Goal: Navigation & Orientation: Find specific page/section

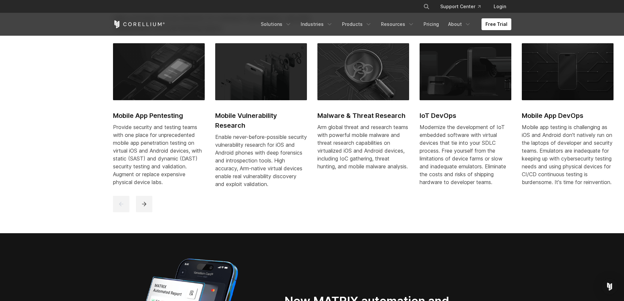
scroll to position [360, 0]
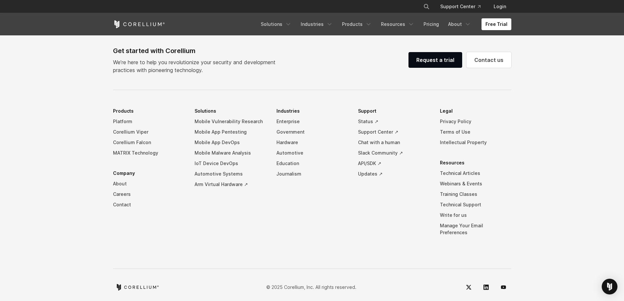
scroll to position [2071, 0]
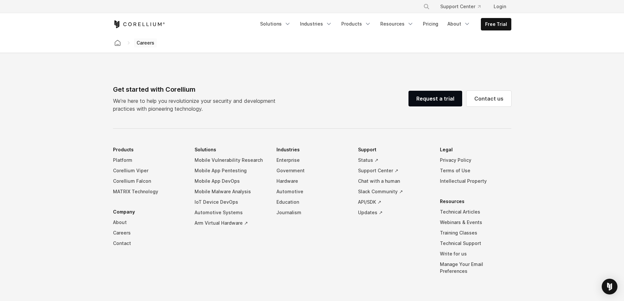
scroll to position [459, 0]
